Goal: Information Seeking & Learning: Learn about a topic

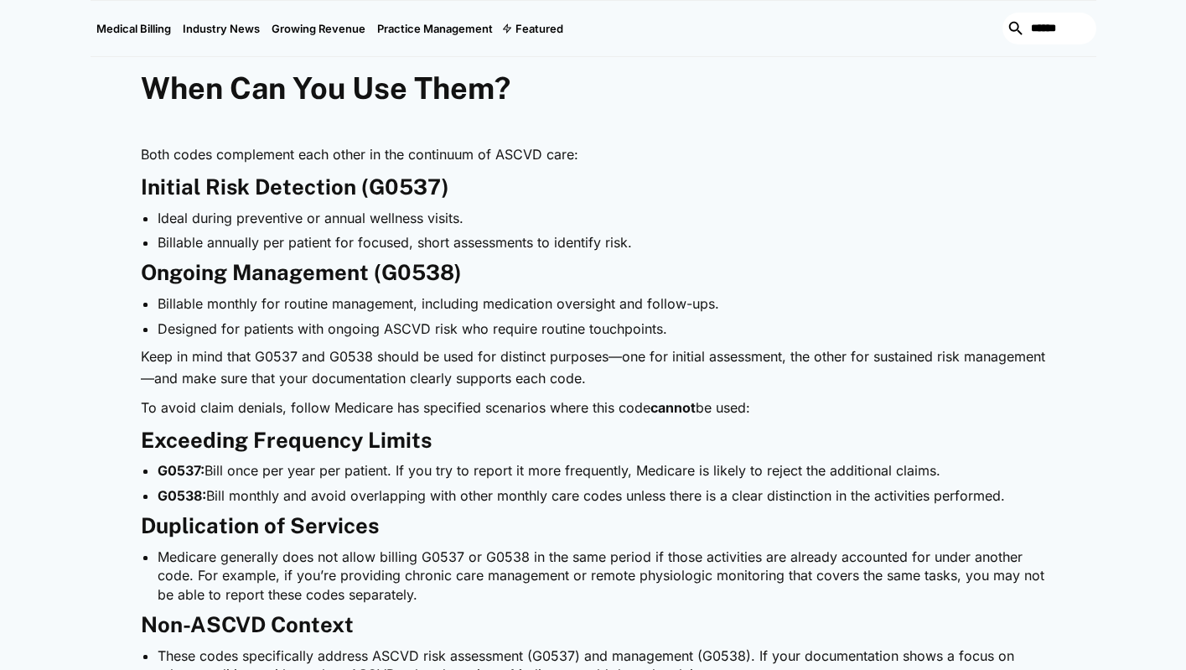
scroll to position [1257, 0]
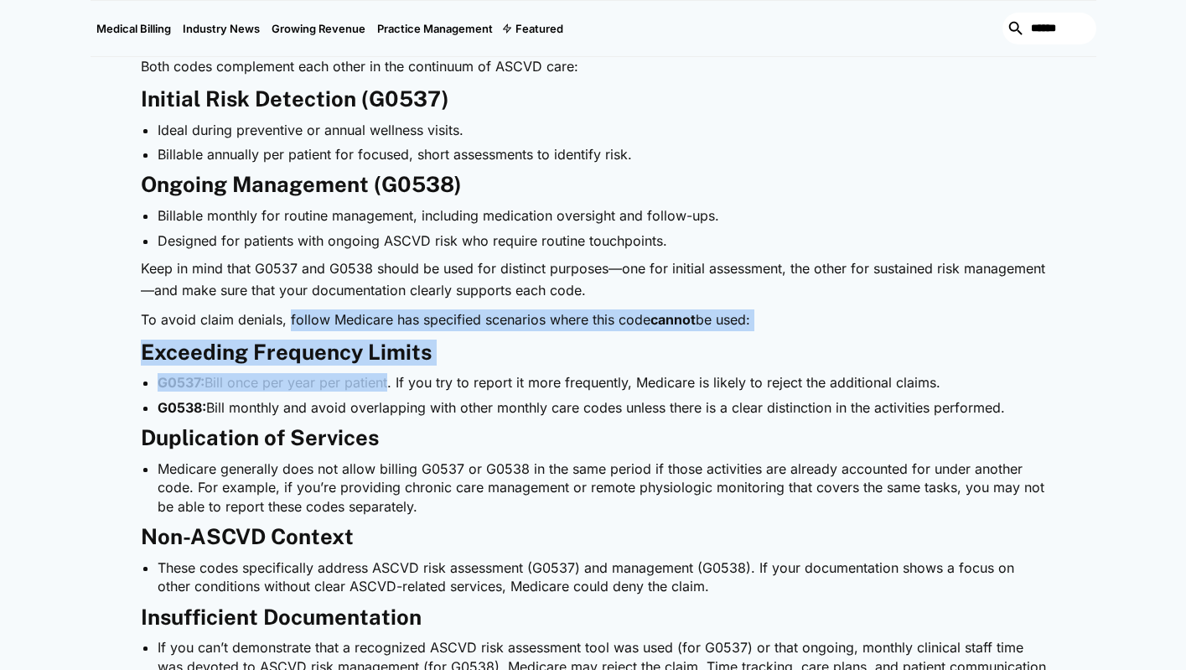
drag, startPoint x: 287, startPoint y: 322, endPoint x: 391, endPoint y: 388, distance: 123.2
click at [391, 388] on div "Heart disease remains a leading cause of illness and death, making structured r…" at bounding box center [593, 617] width 905 height 2068
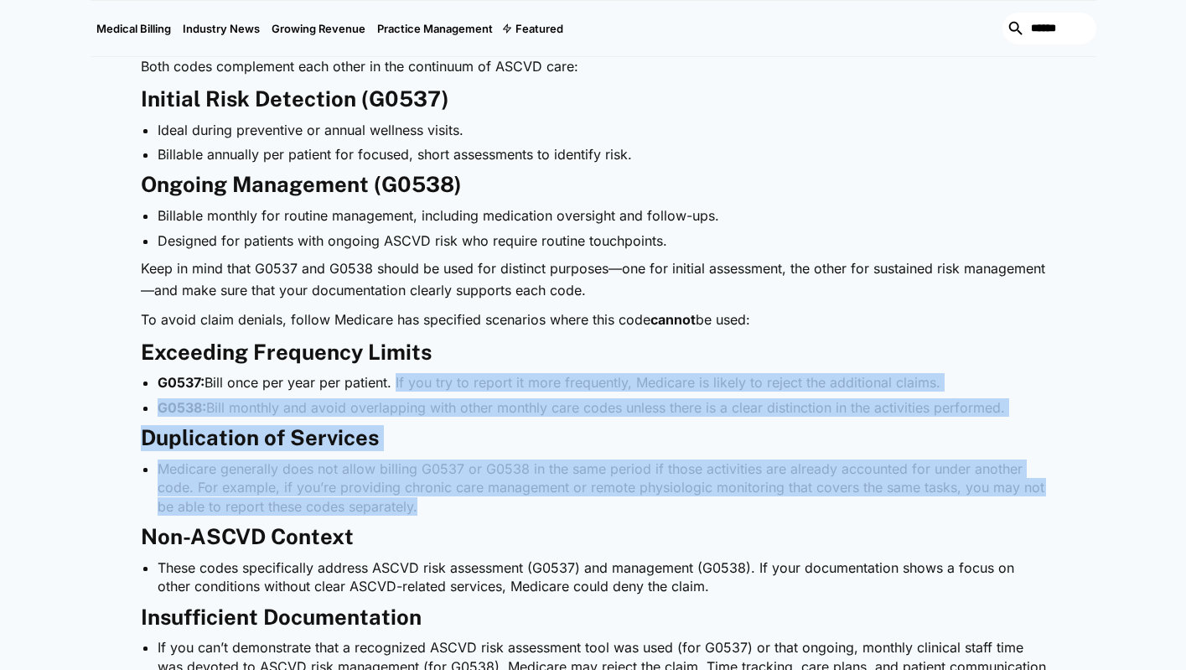
drag, startPoint x: 399, startPoint y: 382, endPoint x: 479, endPoint y: 458, distance: 109.7
click at [498, 487] on div "Heart disease remains a leading cause of illness and death, making structured r…" at bounding box center [593, 617] width 905 height 2068
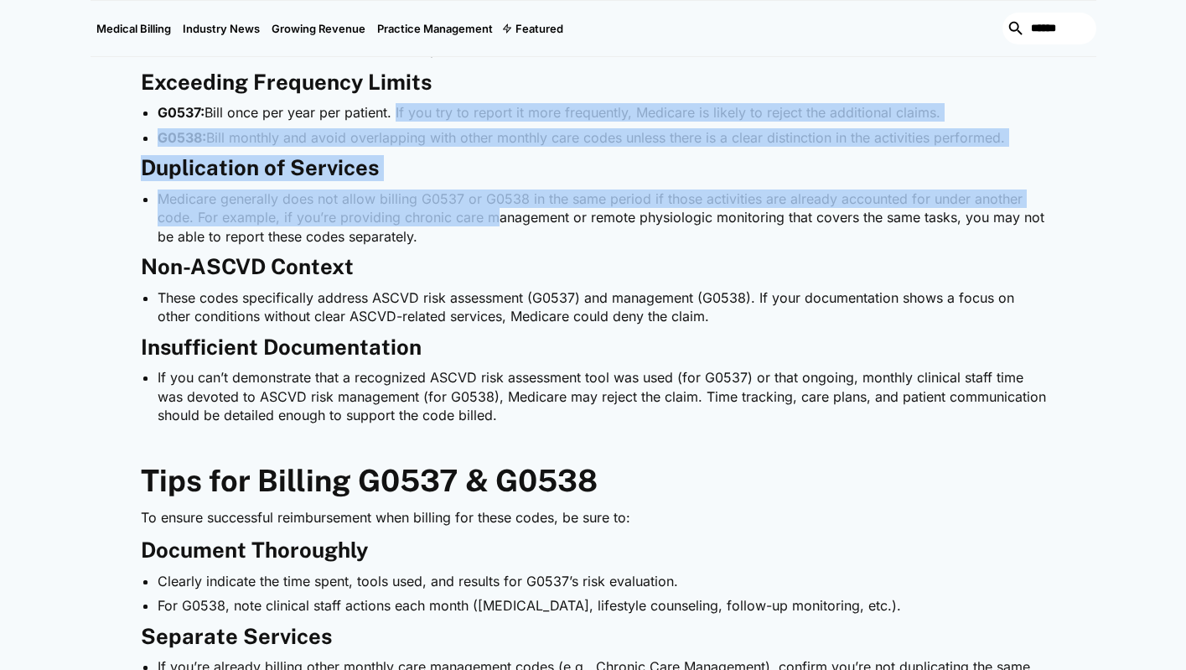
scroll to position [1592, 0]
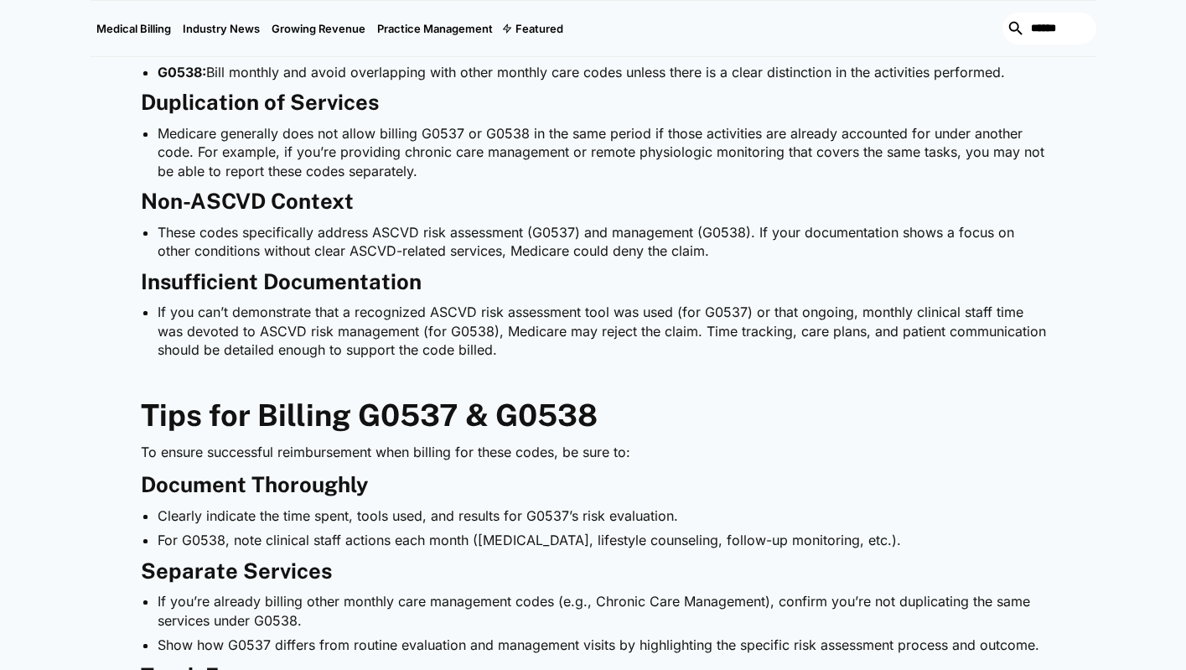
click at [439, 479] on h3 "Document Thoroughly" at bounding box center [593, 485] width 905 height 26
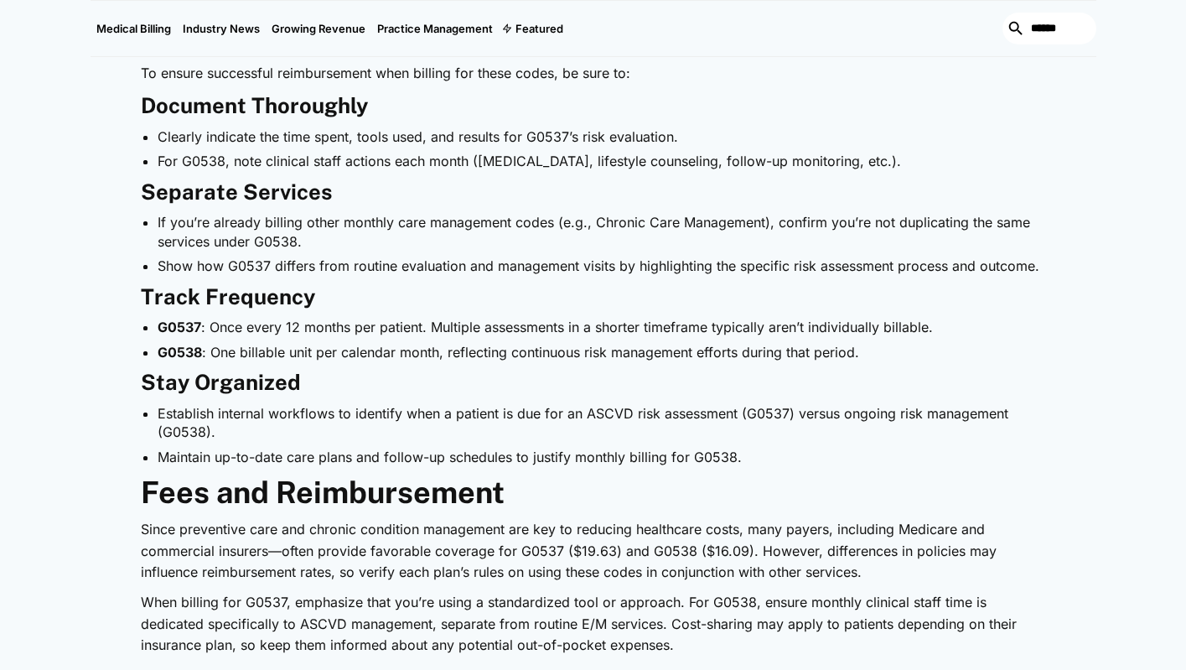
scroll to position [2011, 0]
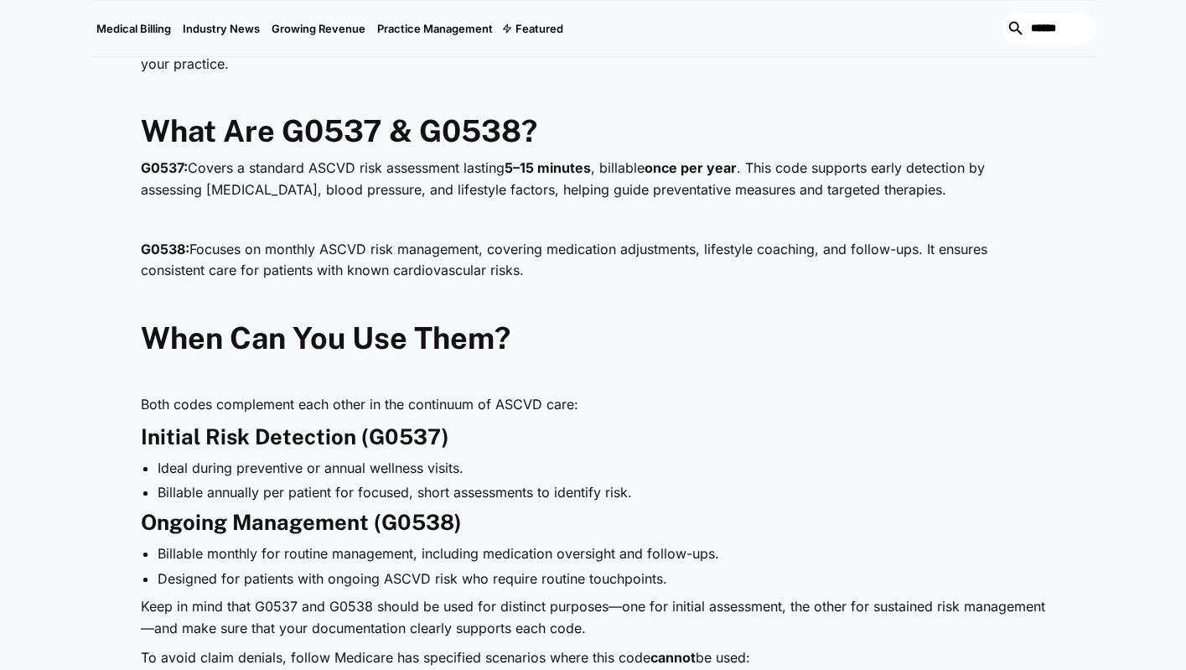
scroll to position [670, 0]
